Goal: Find specific page/section: Find specific page/section

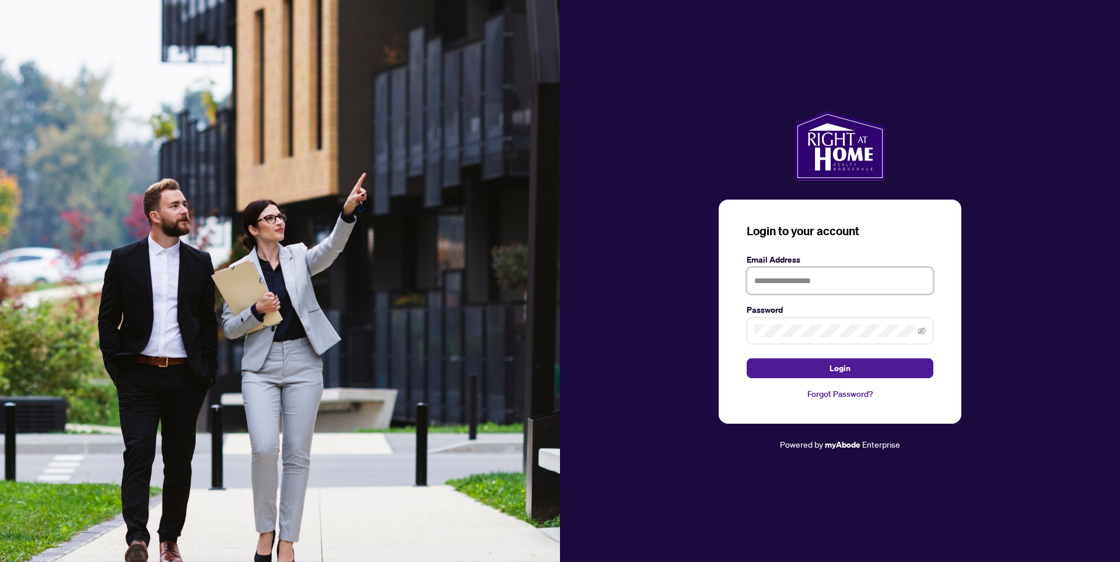
click at [790, 272] on input "text" at bounding box center [840, 280] width 187 height 27
type input "**********"
click at [807, 321] on span at bounding box center [840, 330] width 187 height 27
click at [747, 358] on button "Login" at bounding box center [840, 368] width 187 height 20
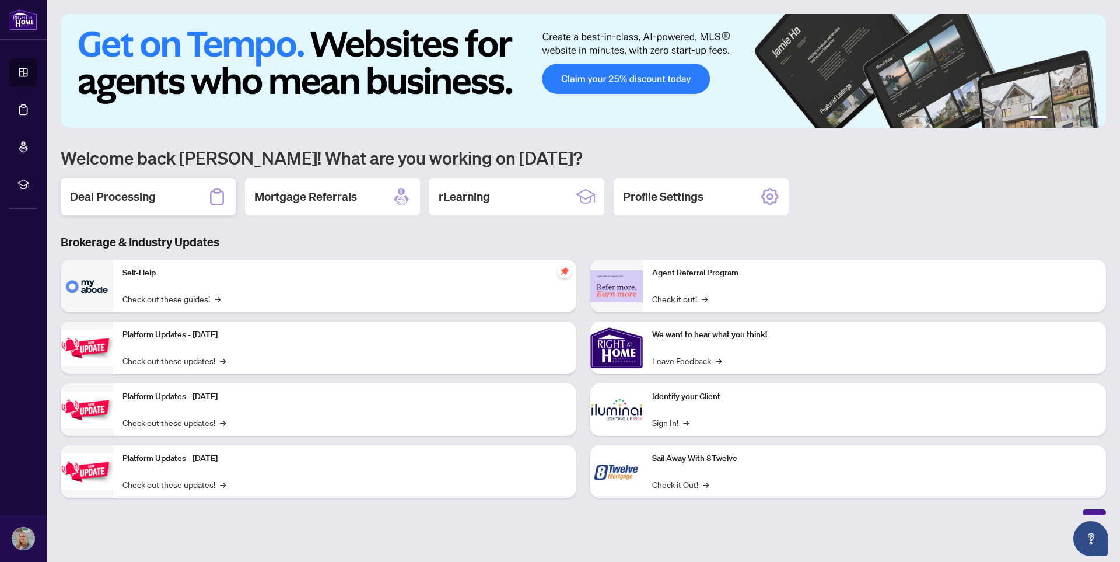
click at [110, 190] on h2 "Deal Processing" at bounding box center [113, 196] width 86 height 16
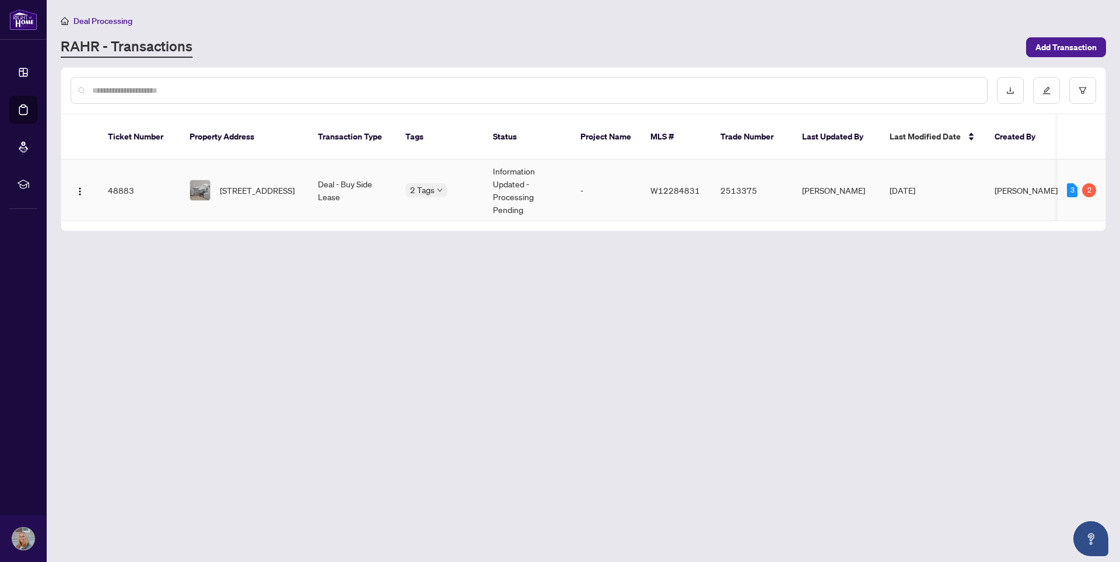
click at [323, 186] on td "Deal - Buy Side Lease" at bounding box center [353, 190] width 88 height 61
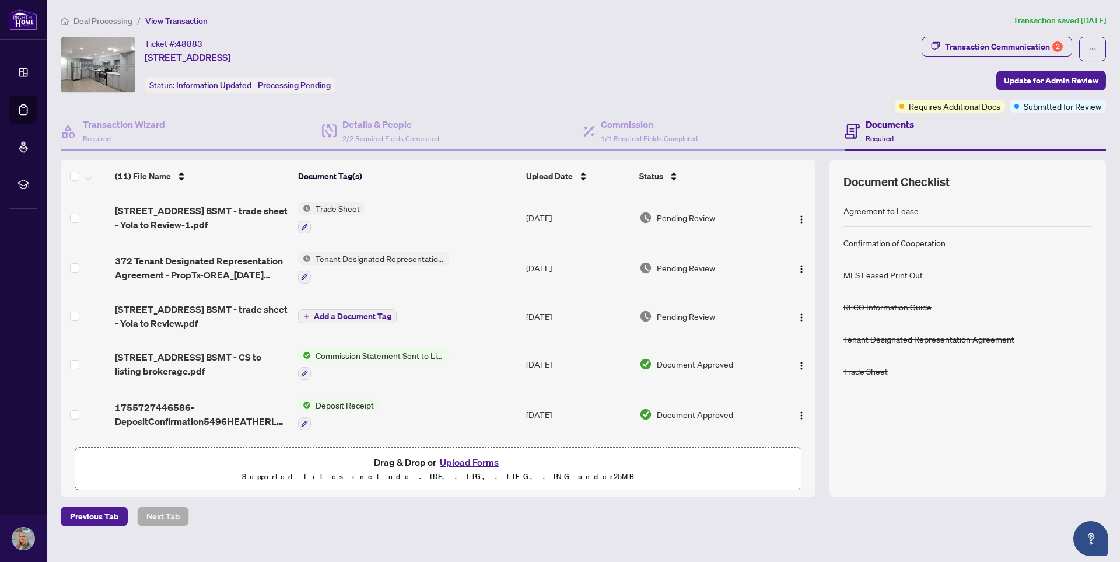
click at [323, 186] on th "Document Tag(s)" at bounding box center [407, 176] width 229 height 33
click at [363, 208] on span "Trade Sheet" at bounding box center [338, 208] width 54 height 13
click at [485, 223] on td "Trade Sheet" at bounding box center [407, 218] width 228 height 50
